Goal: Task Accomplishment & Management: Manage account settings

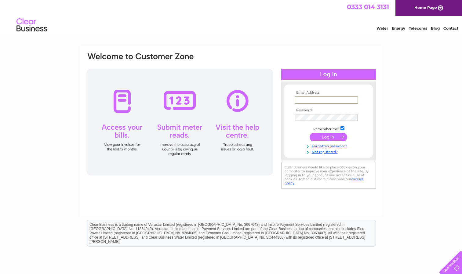
click at [317, 100] on input "text" at bounding box center [327, 99] width 64 height 7
click at [320, 97] on input "james.newbold@g-s.co.uk" at bounding box center [326, 99] width 63 height 7
click at [320, 97] on input "james.newbold@g-s.co.uk" at bounding box center [327, 99] width 64 height 7
type input "james.newbold@g-s.co.uk"
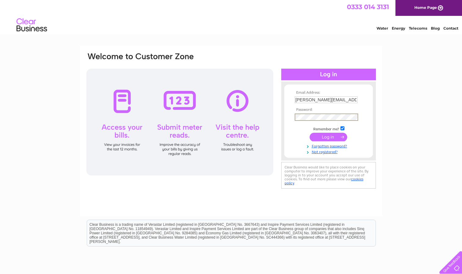
click at [310, 133] on input "submit" at bounding box center [329, 137] width 38 height 9
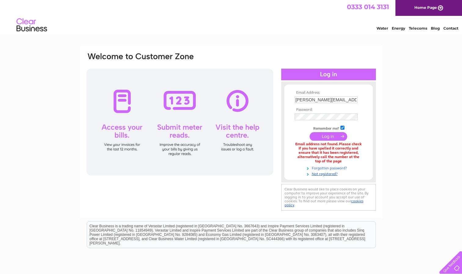
click at [334, 169] on link "Forgotten password?" at bounding box center [329, 168] width 69 height 6
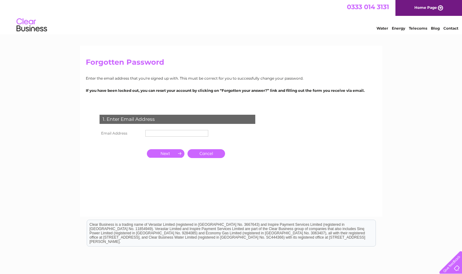
click at [159, 135] on input "text" at bounding box center [176, 133] width 63 height 7
type input "[EMAIL_ADDRESS][DOMAIN_NAME]"
click at [173, 154] on input "button" at bounding box center [166, 154] width 38 height 9
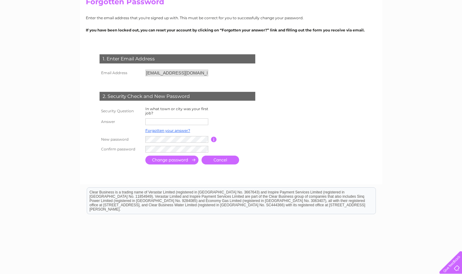
scroll to position [61, 0]
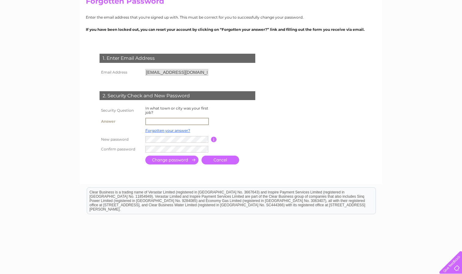
click at [166, 121] on input "text" at bounding box center [177, 121] width 64 height 7
type input "Edinburgh"
click at [177, 157] on input "submit" at bounding box center [171, 160] width 53 height 9
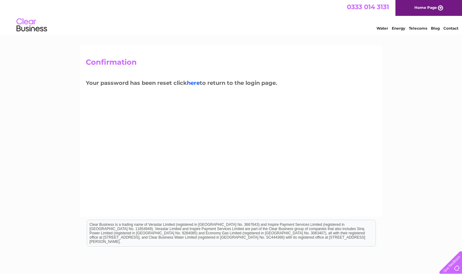
click at [198, 84] on link "here" at bounding box center [193, 83] width 13 height 7
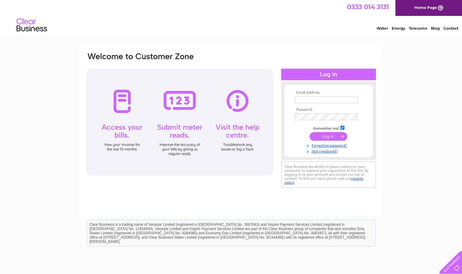
click at [304, 99] on input "text" at bounding box center [326, 99] width 63 height 7
type input "[EMAIL_ADDRESS][DOMAIN_NAME]"
click at [310, 133] on input "submit" at bounding box center [329, 137] width 38 height 9
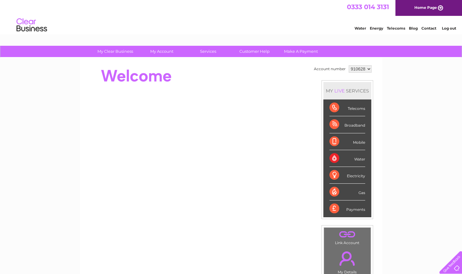
click at [367, 69] on select "910628" at bounding box center [360, 68] width 23 height 7
click at [367, 68] on select "910628" at bounding box center [360, 68] width 23 height 7
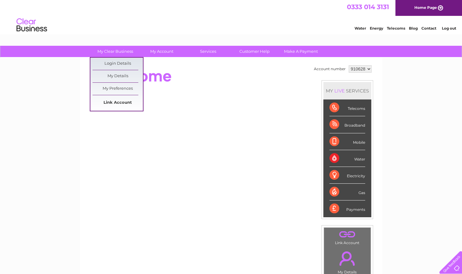
click at [124, 101] on link "Link Account" at bounding box center [118, 103] width 50 height 12
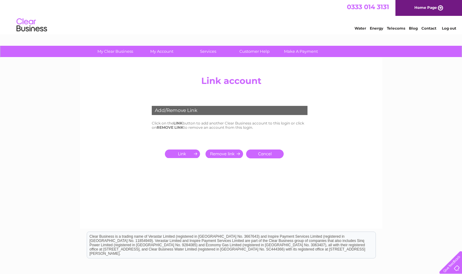
click at [189, 155] on input "submit" at bounding box center [184, 154] width 38 height 9
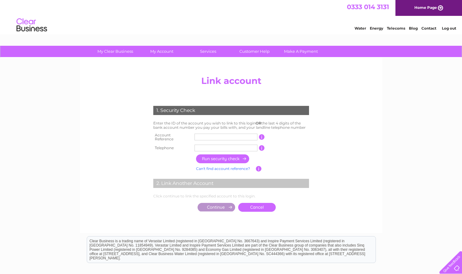
click at [202, 137] on input "text" at bounding box center [226, 137] width 63 height 7
type input "957635"
click at [219, 157] on input "button" at bounding box center [223, 159] width 54 height 9
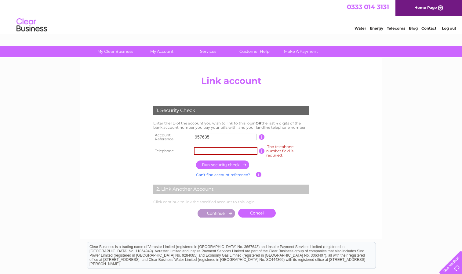
click at [216, 148] on input "text" at bounding box center [226, 150] width 64 height 7
click at [221, 151] on input "text" at bounding box center [226, 150] width 64 height 7
paste input "0"
click at [227, 165] on input "button" at bounding box center [223, 165] width 54 height 9
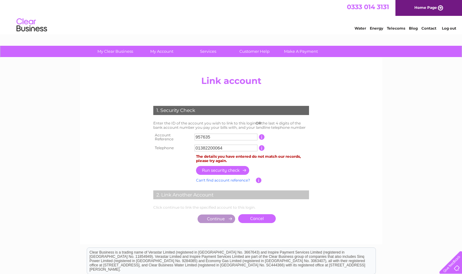
click at [208, 145] on input "01382200064" at bounding box center [226, 148] width 63 height 7
drag, startPoint x: 229, startPoint y: 145, endPoint x: 170, endPoint y: 146, distance: 59.3
click at [170, 146] on tr "Telephone 01382200064 1 of the landline telephone numbers you have given us" at bounding box center [231, 148] width 159 height 10
click at [233, 169] on input "button" at bounding box center [223, 170] width 54 height 9
drag, startPoint x: 228, startPoint y: 145, endPoint x: 143, endPoint y: 147, distance: 85.2
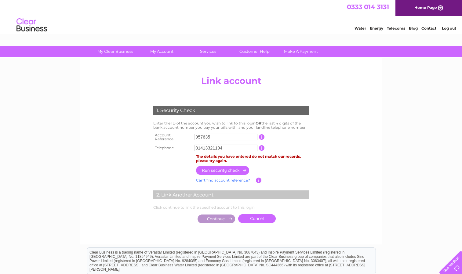
click at [143, 147] on div "1. Security Check Enter the ID of the account you wish to link to this login OR…" at bounding box center [231, 163] width 184 height 126
type input "01312251559"
click at [230, 166] on input "button" at bounding box center [223, 170] width 54 height 9
drag, startPoint x: 236, startPoint y: 147, endPoint x: 151, endPoint y: 143, distance: 85.9
click at [151, 143] on div "1. Security Check Enter the ID of the account you wish to link to this login OR…" at bounding box center [231, 163] width 184 height 126
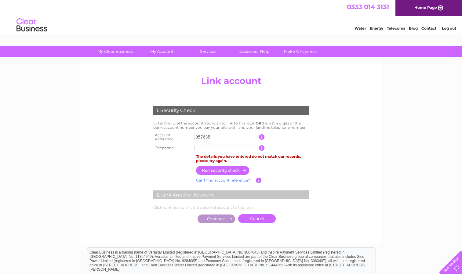
click at [354, 167] on center "Add/Remove Link Click on the LINK button to add another Clear Business account …" at bounding box center [231, 156] width 291 height 166
